Goal: Information Seeking & Learning: Understand process/instructions

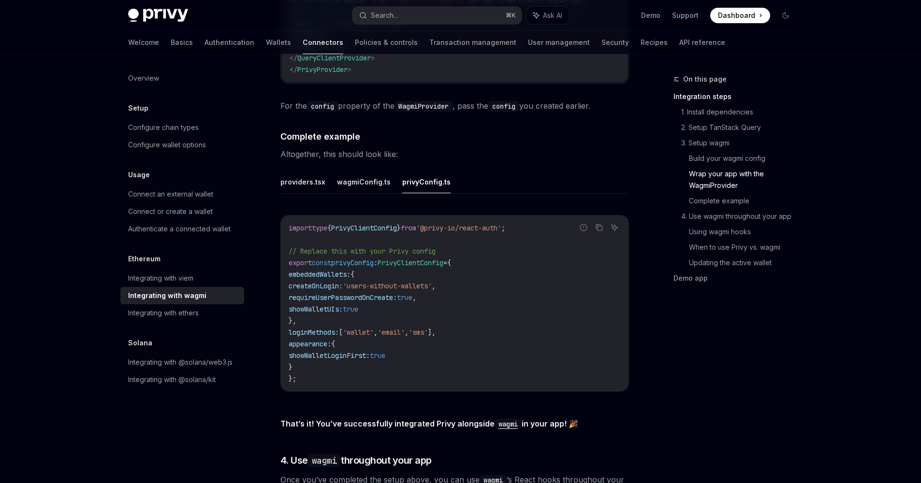
scroll to position [1366, 0]
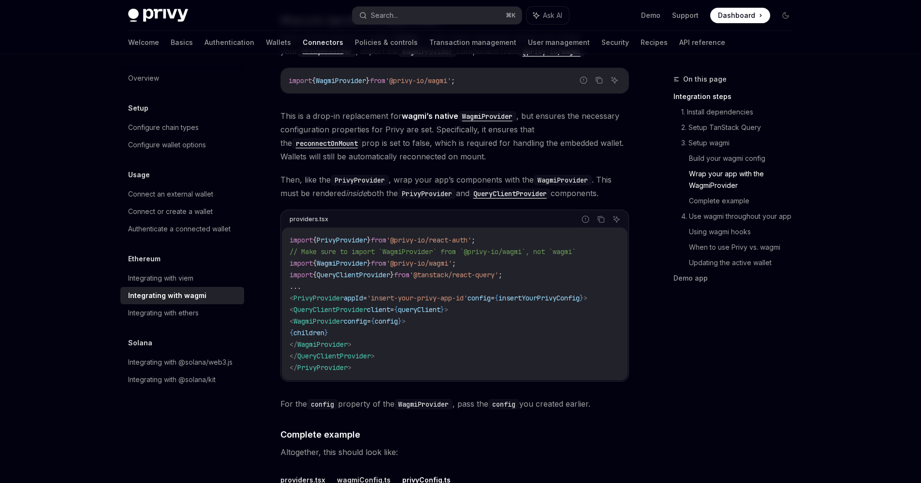
click at [307, 294] on span "PrivyProvider" at bounding box center [318, 298] width 50 height 9
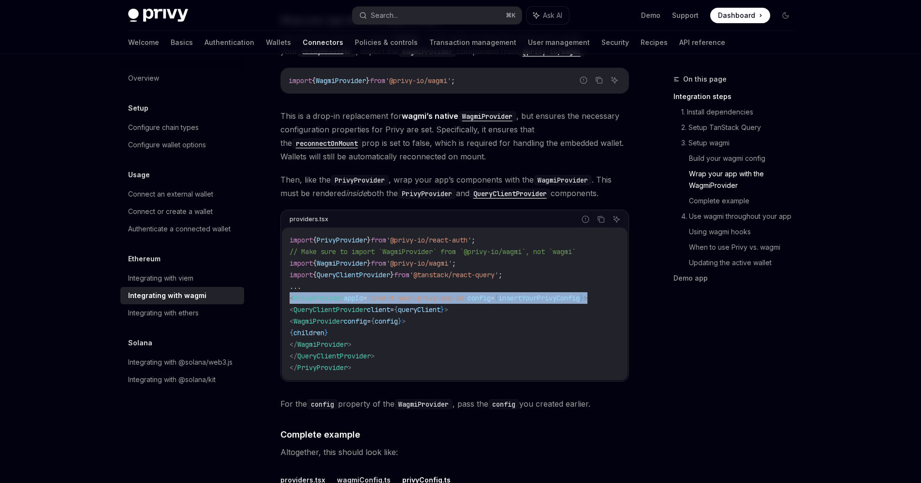
drag, startPoint x: 290, startPoint y: 288, endPoint x: 625, endPoint y: 288, distance: 335.4
click at [619, 288] on code "import { PrivyProvider } from '@privy-io/react-auth' ; // Make sure to import `…" at bounding box center [454, 303] width 330 height 139
copy span "< PrivyProvider appId = 'insert-your-privy-app-id' config = { insertYourPrivyCo…"
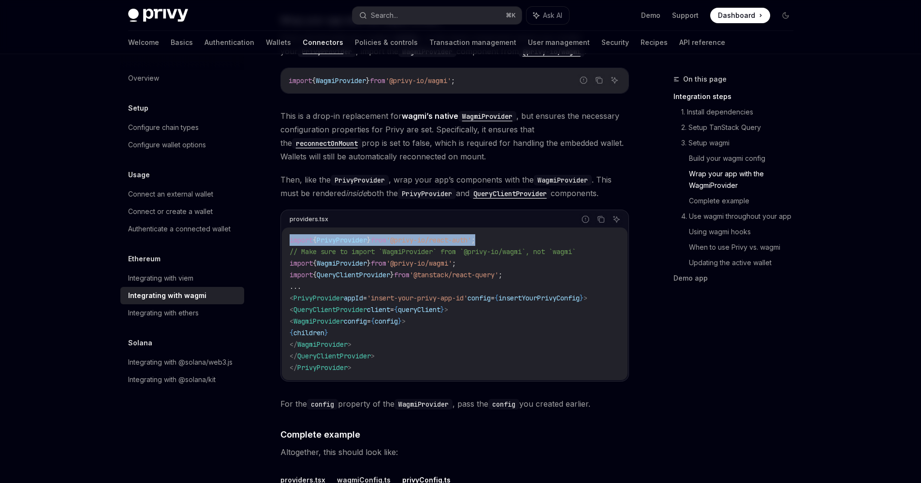
drag, startPoint x: 514, startPoint y: 229, endPoint x: 515, endPoint y: 215, distance: 14.1
click at [515, 215] on div "providers.tsx Report incorrect code Copy Ask AI import { PrivyProvider } from '…" at bounding box center [454, 296] width 348 height 172
click at [509, 234] on code "import { PrivyProvider } from '@privy-io/react-auth' ; // Make sure to import `…" at bounding box center [454, 303] width 330 height 139
drag, startPoint x: 505, startPoint y: 229, endPoint x: 504, endPoint y: 224, distance: 5.4
click at [504, 228] on div "import { PrivyProvider } from '@privy-io/react-auth' ; // Make sure to import `…" at bounding box center [454, 304] width 345 height 153
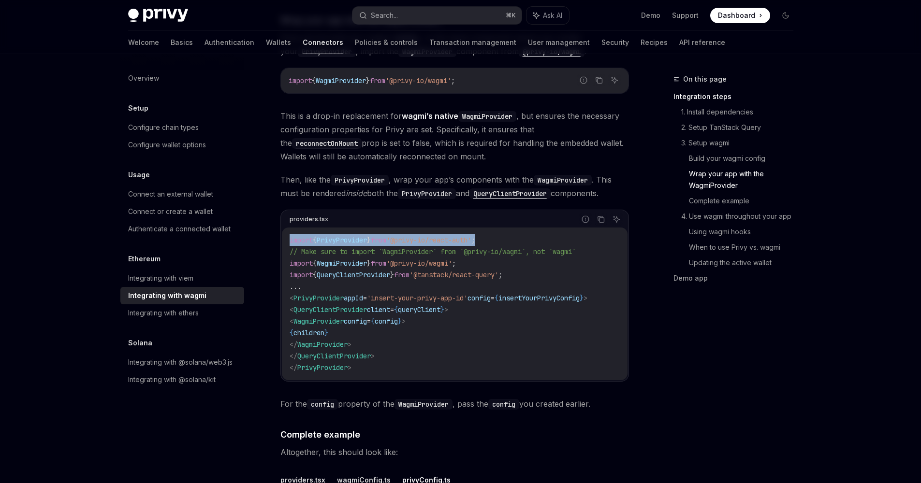
copy span "import { PrivyProvider } from '@privy-io/react-auth' ;"
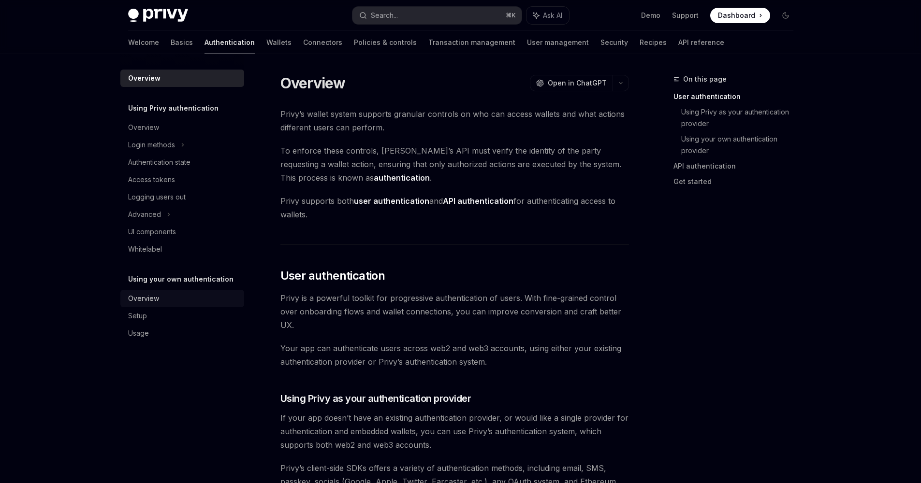
click at [141, 300] on div "Overview" at bounding box center [143, 299] width 31 height 12
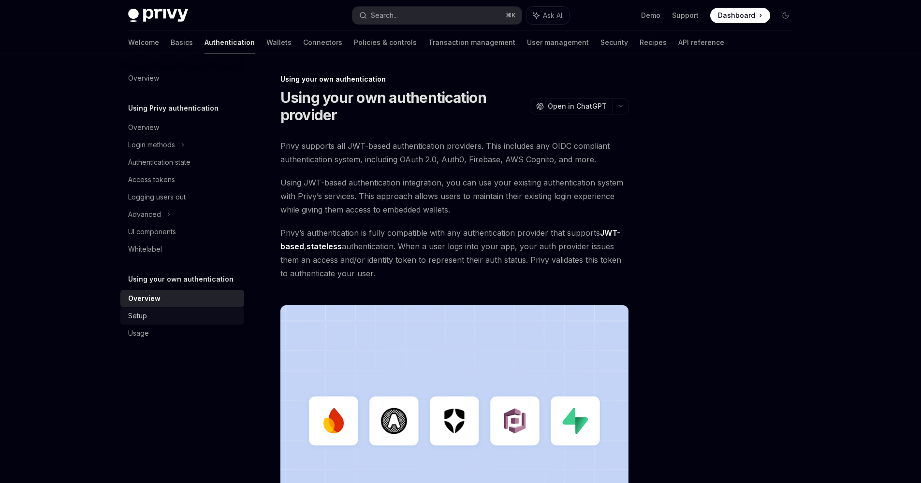
click at [141, 314] on div "Setup" at bounding box center [137, 316] width 19 height 12
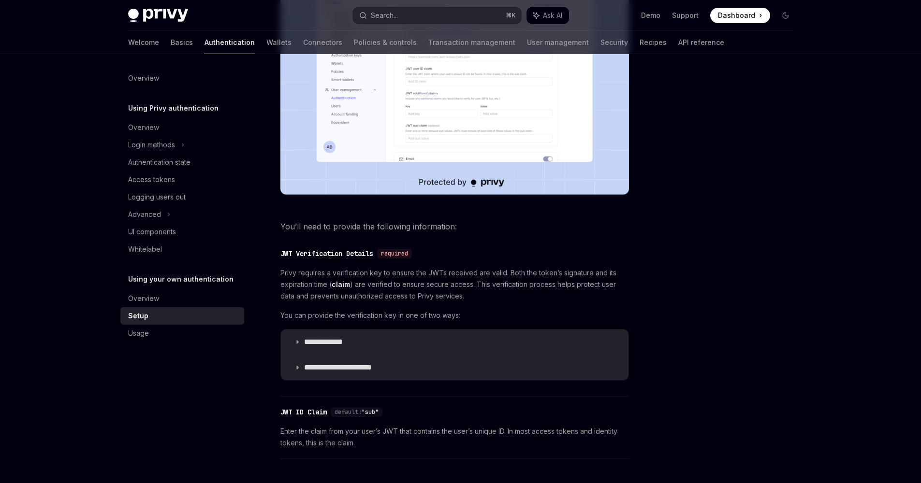
scroll to position [267, 0]
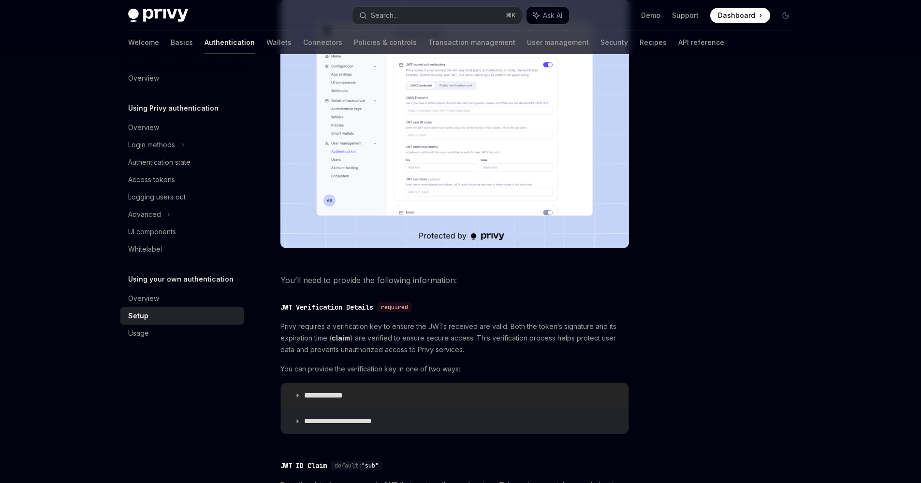
click at [356, 398] on p "**********" at bounding box center [333, 396] width 58 height 10
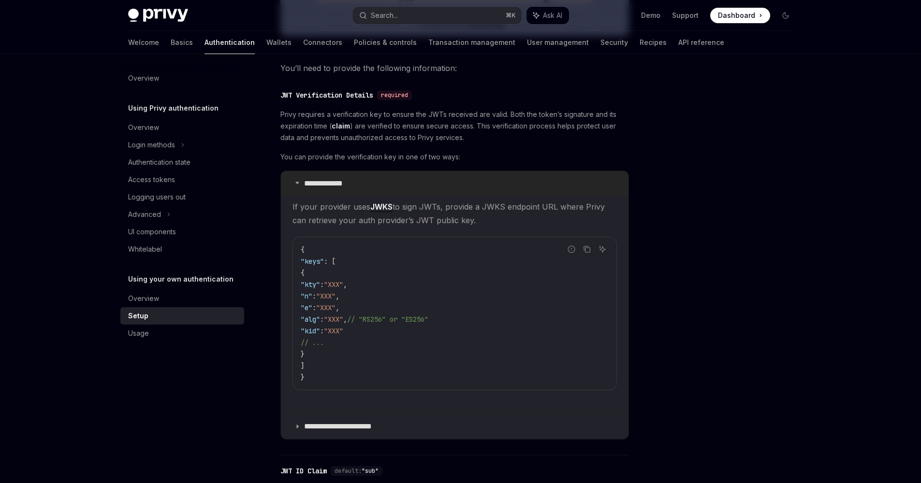
scroll to position [486, 0]
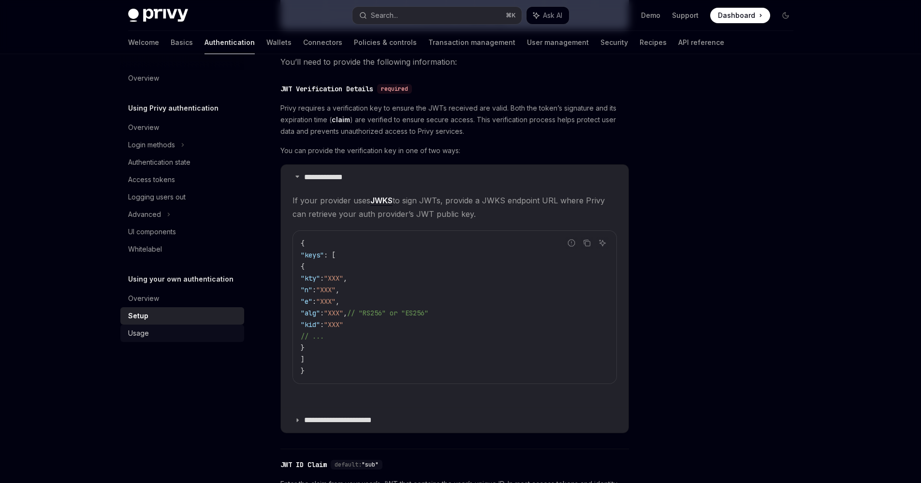
click at [157, 341] on link "Usage" at bounding box center [182, 333] width 124 height 17
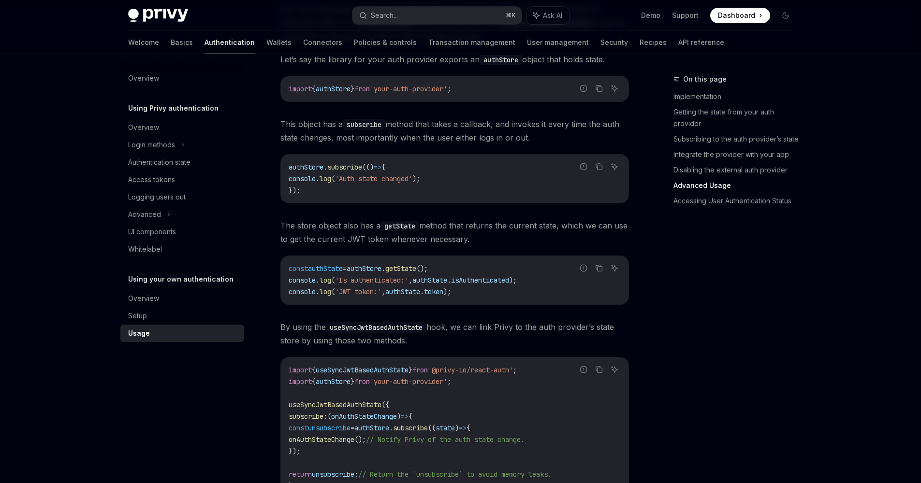
scroll to position [1368, 0]
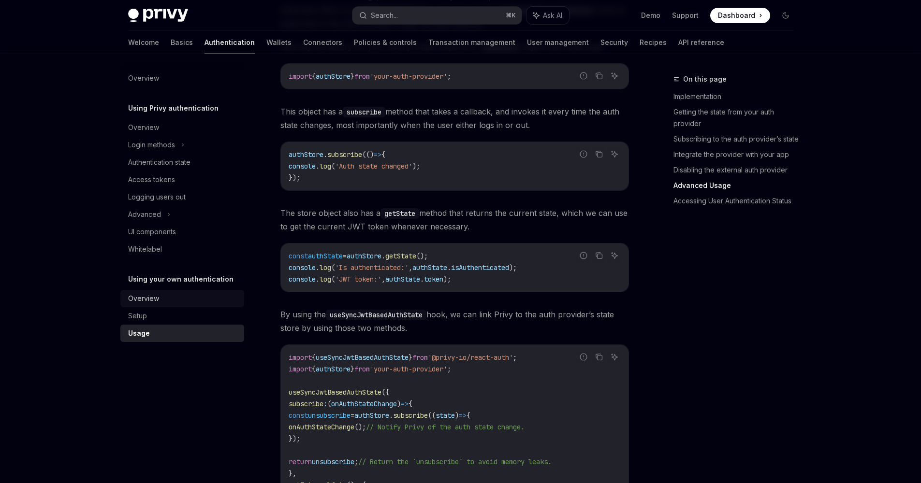
click at [163, 298] on div "Overview" at bounding box center [183, 299] width 110 height 12
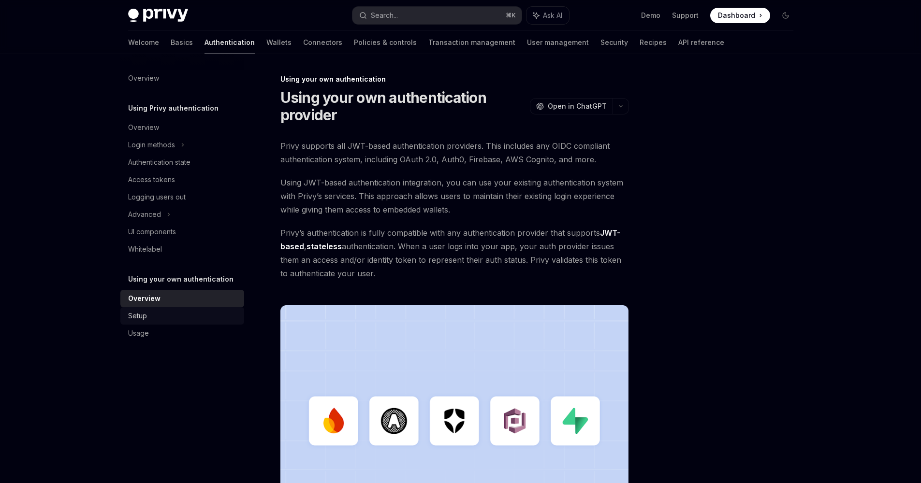
click at [183, 310] on div "Setup" at bounding box center [183, 316] width 110 height 12
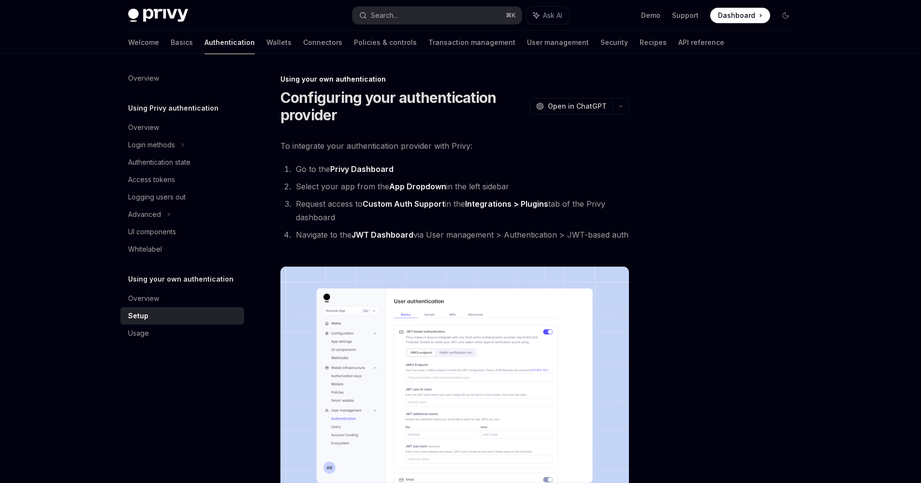
type textarea "*"
